Goal: Find contact information: Find contact information

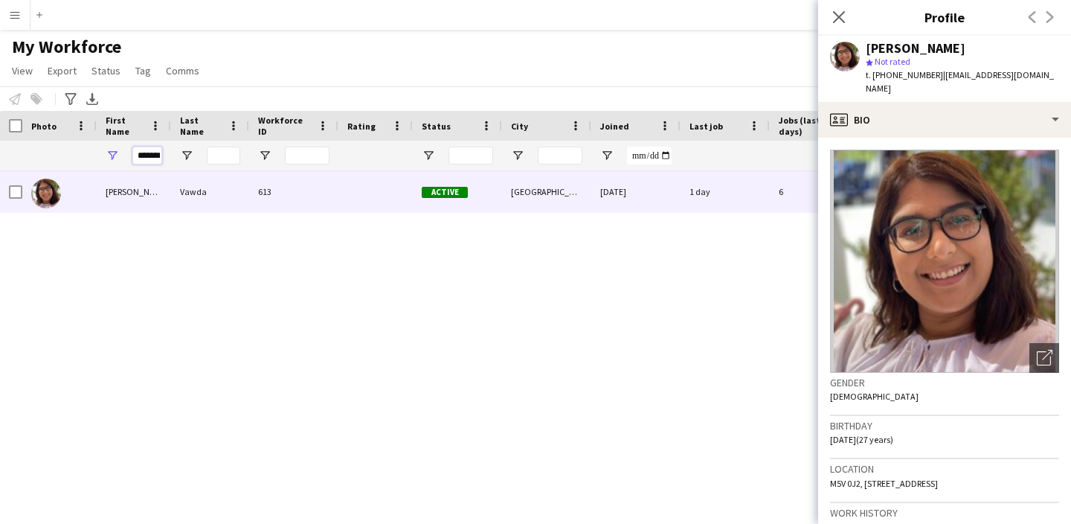
drag, startPoint x: 161, startPoint y: 155, endPoint x: 79, endPoint y: 140, distance: 83.9
click at [79, 140] on div "Workforce Details Photo First Name" at bounding box center [797, 141] width 1594 height 60
type input "*"
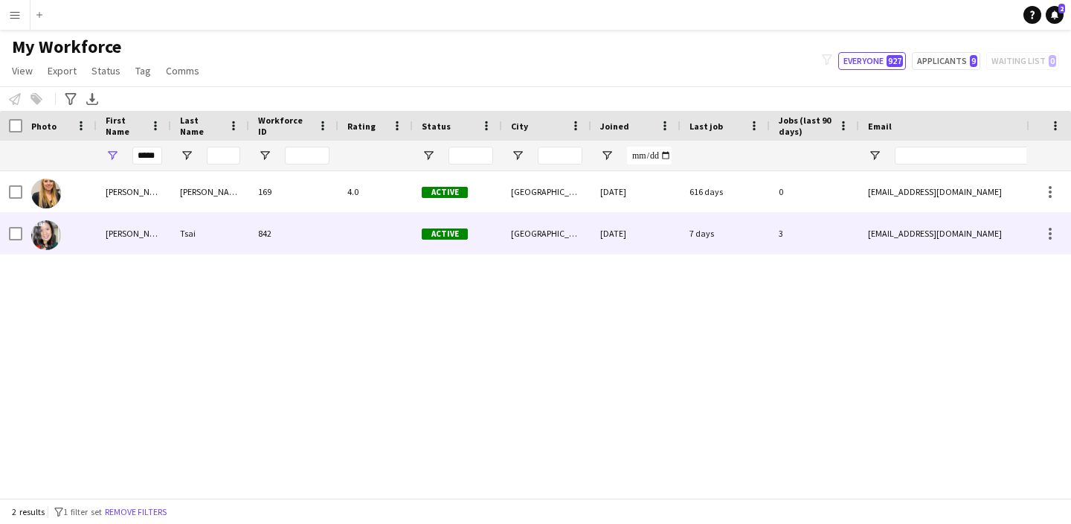
click at [984, 242] on div "[EMAIL_ADDRESS][DOMAIN_NAME]" at bounding box center [1008, 233] width 298 height 41
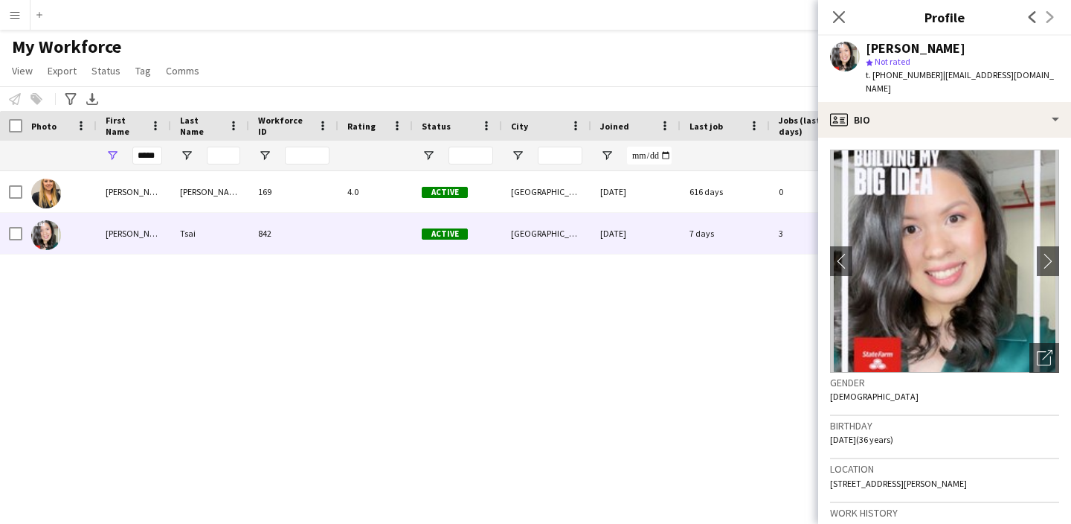
drag, startPoint x: 1032, startPoint y: 74, endPoint x: 930, endPoint y: 77, distance: 102.0
click at [930, 77] on div "[PERSON_NAME] star Not rated t. [PHONE_NUMBER] | [EMAIL_ADDRESS][DOMAIN_NAME]" at bounding box center [944, 69] width 253 height 66
copy span "[EMAIL_ADDRESS][DOMAIN_NAME]"
click at [161, 156] on input "*****" at bounding box center [147, 156] width 30 height 18
type input "*"
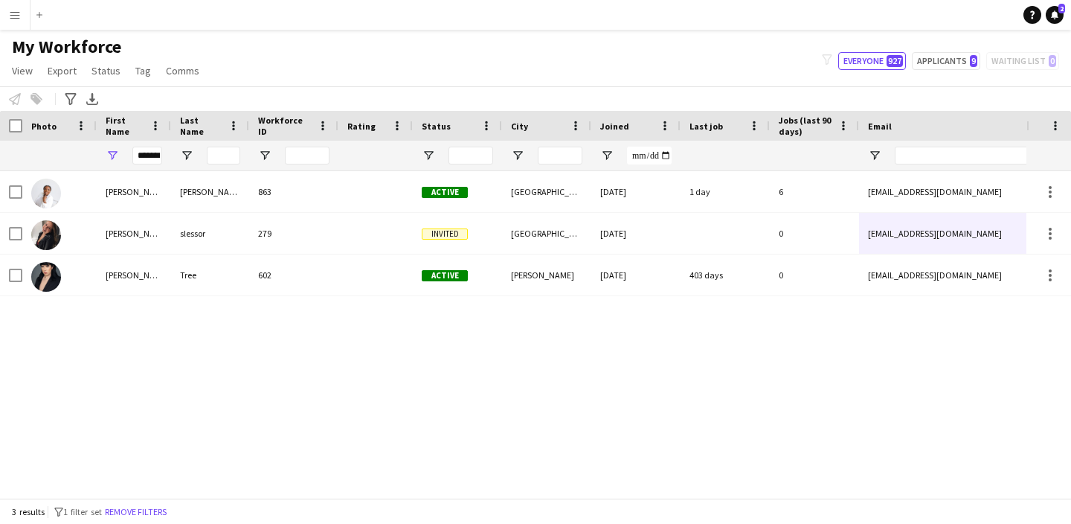
drag, startPoint x: 162, startPoint y: 156, endPoint x: 979, endPoint y: 193, distance: 817.6
click at [979, 193] on div "[EMAIL_ADDRESS][DOMAIN_NAME]" at bounding box center [1008, 191] width 298 height 41
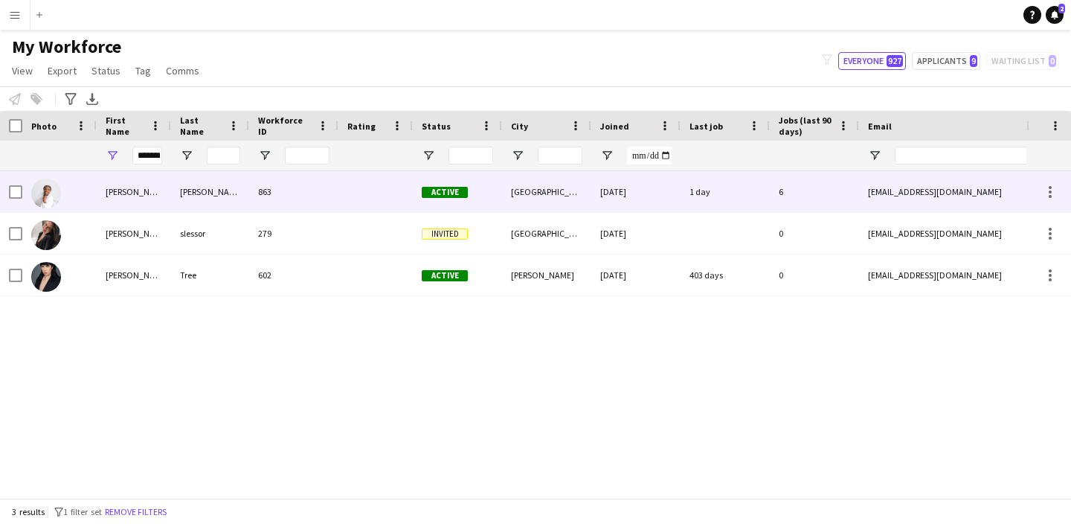
click at [980, 194] on div "[EMAIL_ADDRESS][DOMAIN_NAME]" at bounding box center [1008, 191] width 298 height 41
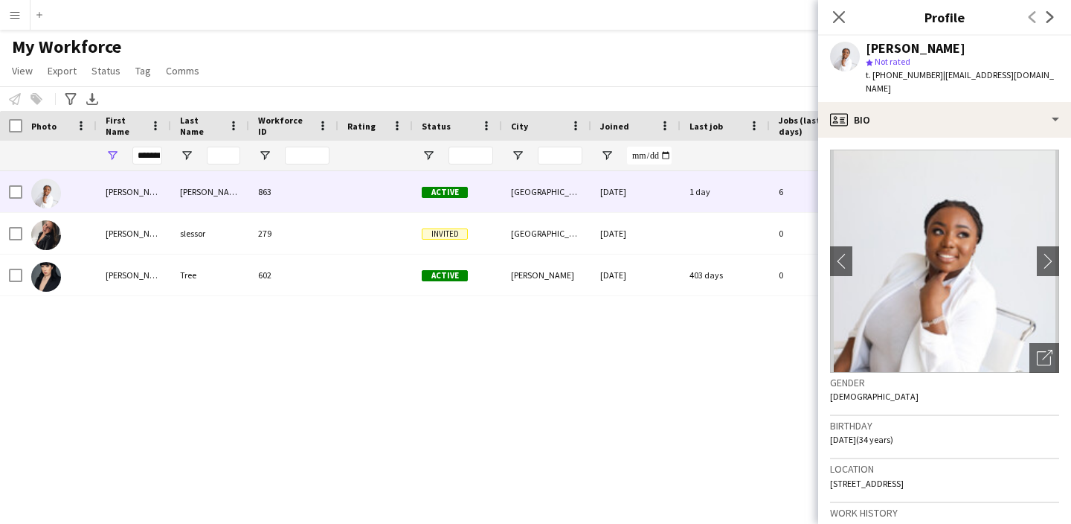
drag, startPoint x: 1035, startPoint y: 72, endPoint x: 931, endPoint y: 71, distance: 103.4
click at [931, 72] on app-profile-header "[PERSON_NAME] star Not rated t. [PHONE_NUMBER] | [EMAIL_ADDRESS][DOMAIN_NAME]" at bounding box center [944, 69] width 253 height 66
copy span "[EMAIL_ADDRESS][DOMAIN_NAME]"
click at [159, 156] on input "*******" at bounding box center [147, 156] width 30 height 18
type input "*"
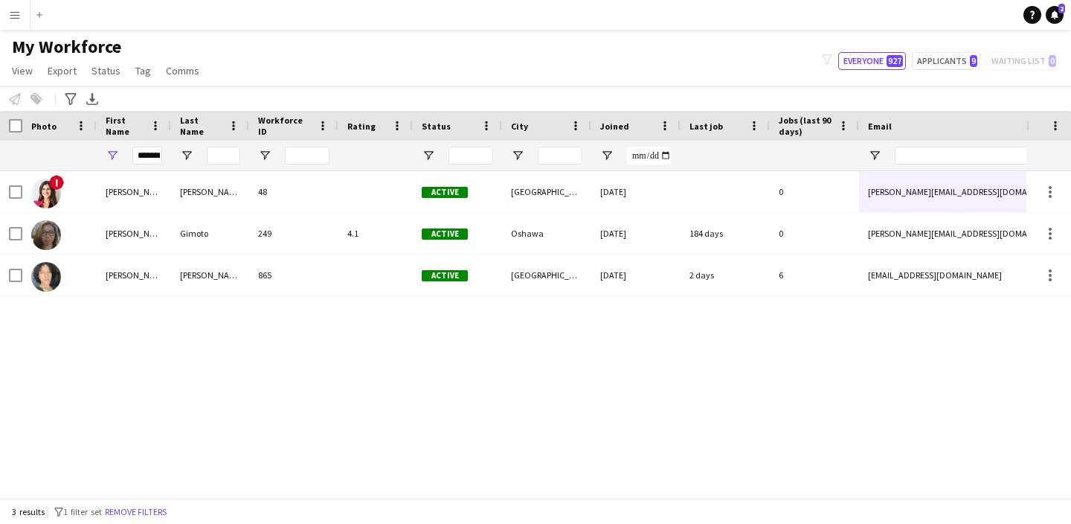
drag, startPoint x: 159, startPoint y: 156, endPoint x: 962, endPoint y: 285, distance: 812.9
click at [962, 285] on div "[EMAIL_ADDRESS][DOMAIN_NAME]" at bounding box center [1008, 274] width 298 height 41
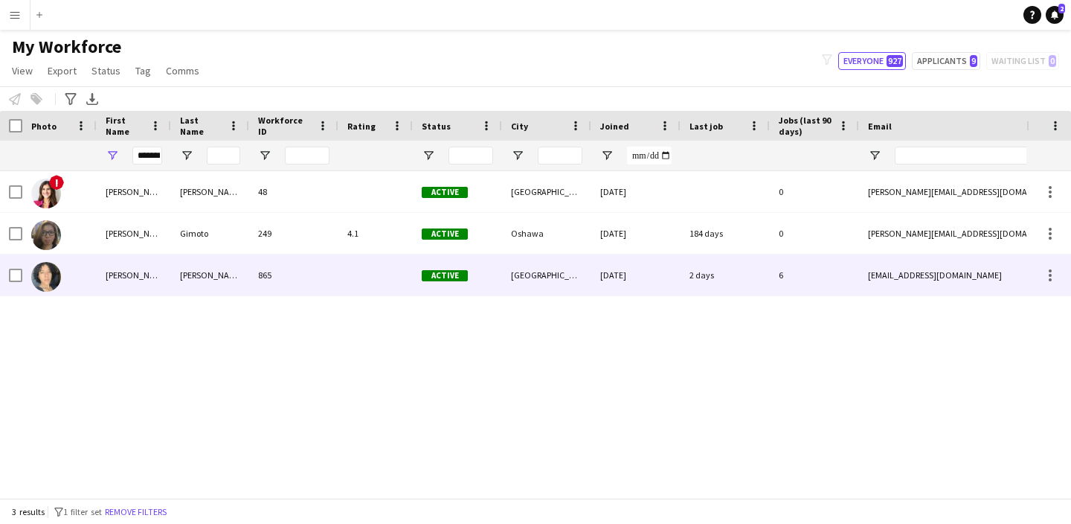
click at [962, 285] on div "[EMAIL_ADDRESS][DOMAIN_NAME]" at bounding box center [1008, 274] width 298 height 41
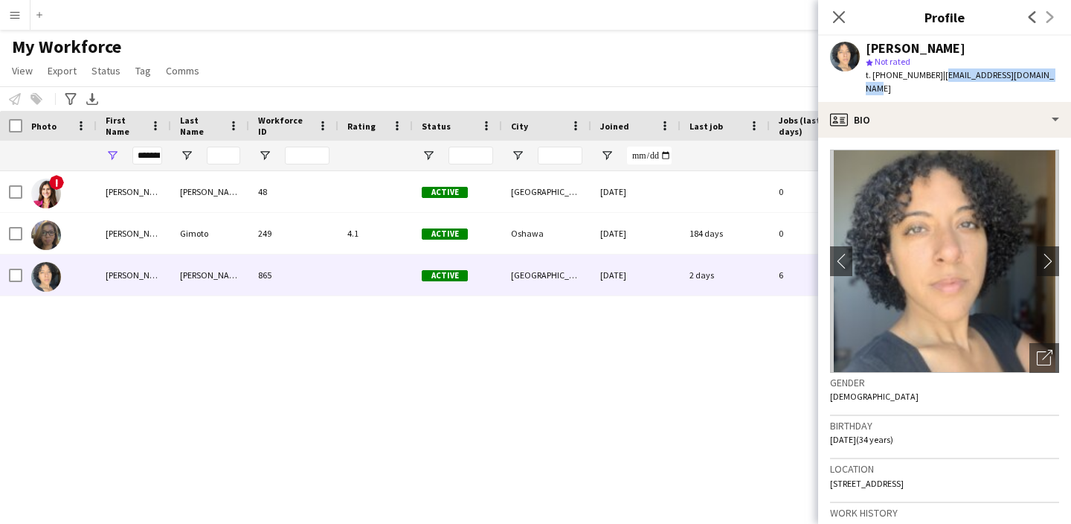
drag, startPoint x: 1053, startPoint y: 76, endPoint x: 935, endPoint y: 73, distance: 118.3
click at [935, 73] on div "[PERSON_NAME]-Lazou star Not rated t. [PHONE_NUMBER] | [EMAIL_ADDRESS][DOMAIN_N…" at bounding box center [944, 69] width 253 height 66
copy span "[EMAIL_ADDRESS][DOMAIN_NAME]"
click at [158, 158] on input "*******" at bounding box center [147, 156] width 30 height 18
type input "*"
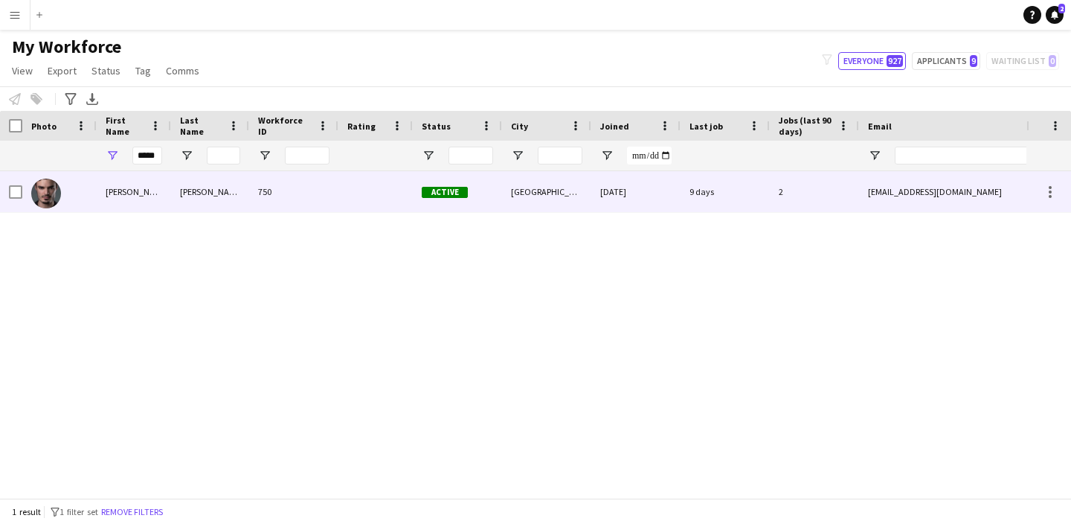
drag, startPoint x: 105, startPoint y: 149, endPoint x: 932, endPoint y: 204, distance: 829.0
click at [932, 204] on div "[EMAIL_ADDRESS][DOMAIN_NAME]" at bounding box center [1008, 191] width 298 height 41
click at [945, 208] on div "[EMAIL_ADDRESS][DOMAIN_NAME]" at bounding box center [1008, 191] width 298 height 41
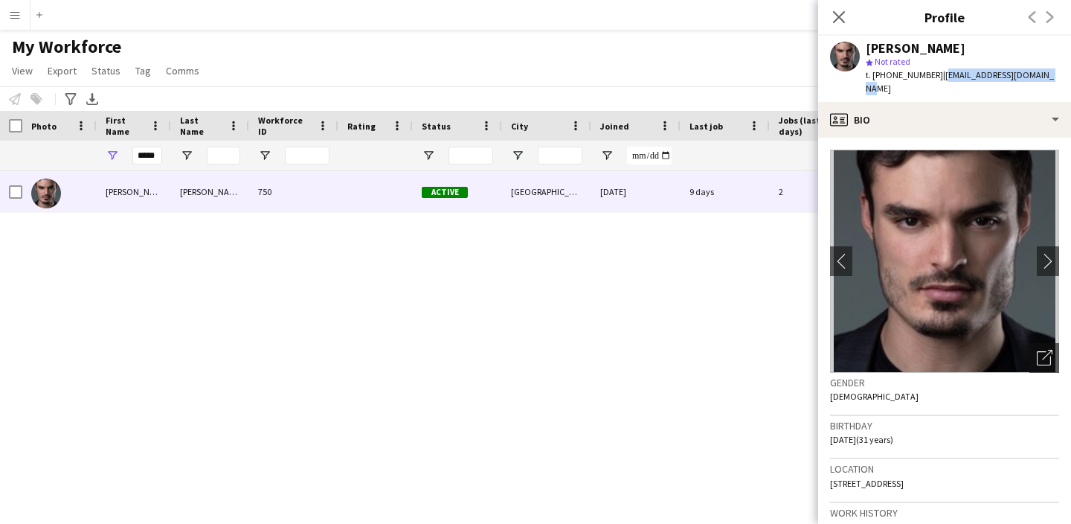
drag, startPoint x: 1041, startPoint y: 78, endPoint x: 933, endPoint y: 77, distance: 108.6
click at [933, 77] on div "[PERSON_NAME] star Not rated t. [PHONE_NUMBER] | [EMAIL_ADDRESS][DOMAIN_NAME]" at bounding box center [944, 69] width 253 height 66
copy span "[EMAIL_ADDRESS][DOMAIN_NAME]"
click at [143, 154] on input "*****" at bounding box center [147, 156] width 30 height 18
type input "*"
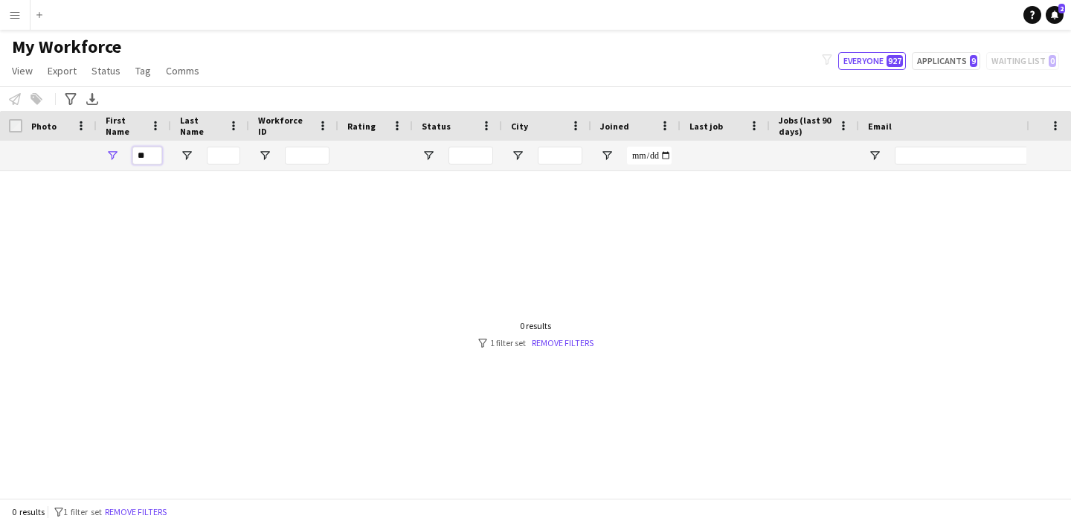
type input "*"
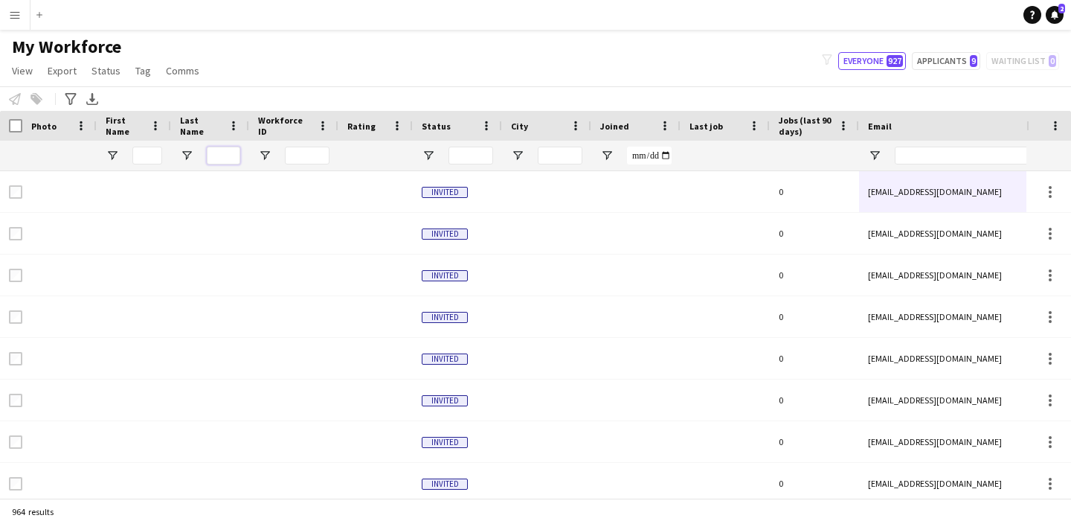
click at [213, 152] on input "Last Name Filter Input" at bounding box center [223, 156] width 33 height 18
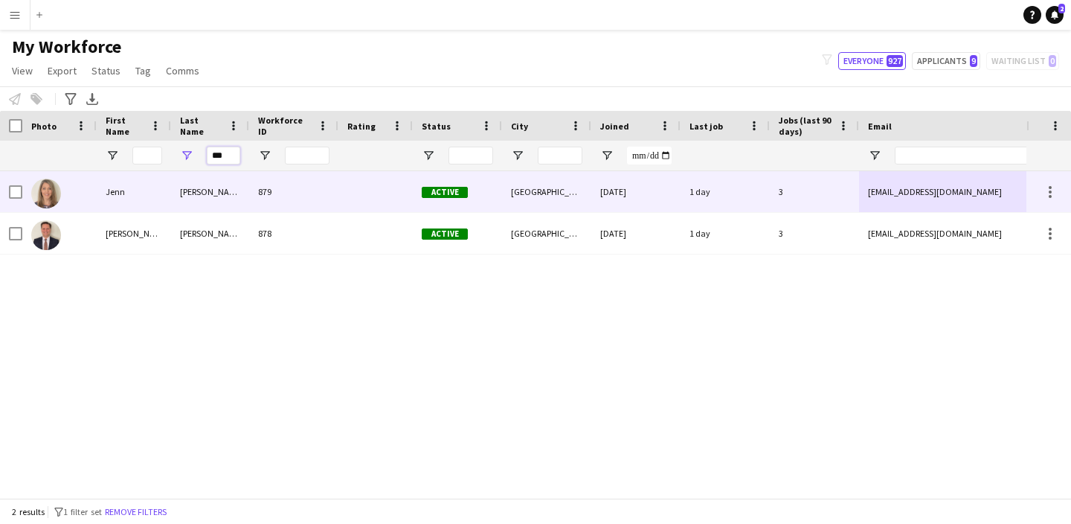
type input "***"
click at [977, 197] on div "[EMAIL_ADDRESS][DOMAIN_NAME]" at bounding box center [1008, 191] width 298 height 41
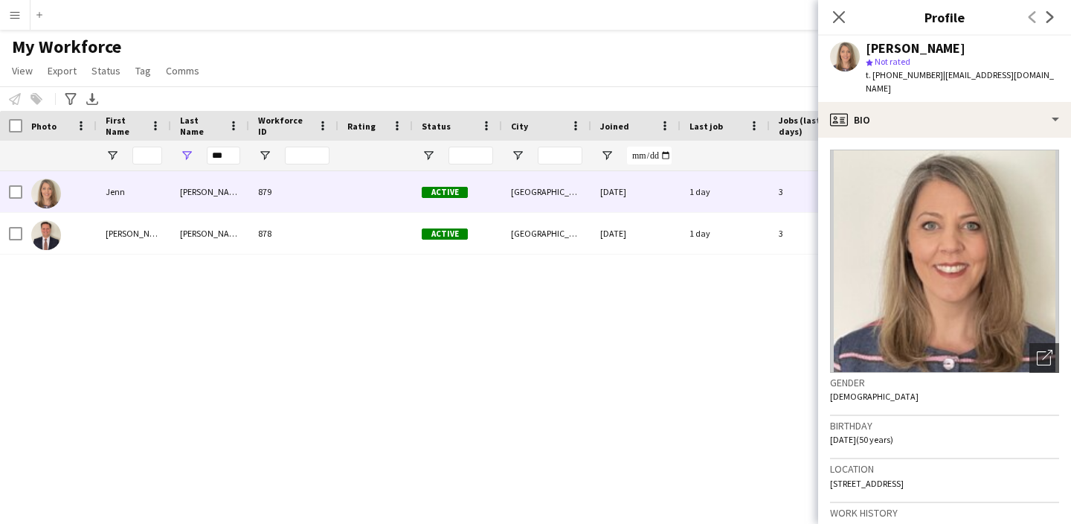
drag, startPoint x: 1030, startPoint y: 77, endPoint x: 931, endPoint y: 74, distance: 99.7
click at [931, 74] on div "[PERSON_NAME] star Not rated t. [PHONE_NUMBER] | [EMAIL_ADDRESS][DOMAIN_NAME]" at bounding box center [944, 69] width 253 height 66
copy span "[EMAIL_ADDRESS][DOMAIN_NAME]"
